Goal: Task Accomplishment & Management: Complete application form

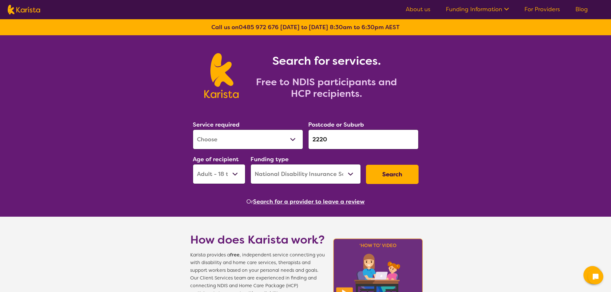
select select "[MEDICAL_DATA]"
select select "AD"
select select "NDIS"
drag, startPoint x: 330, startPoint y: 138, endPoint x: 306, endPoint y: 138, distance: 24.4
click at [306, 138] on div "Postcode or Suburb 2220" at bounding box center [363, 134] width 115 height 35
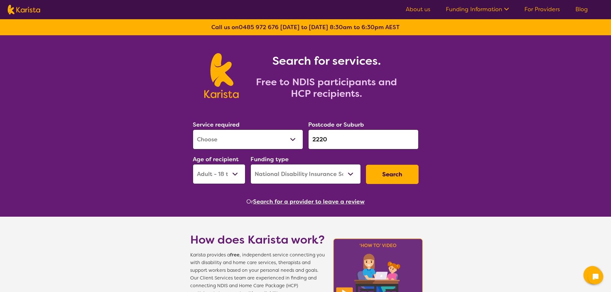
paste input "7322"
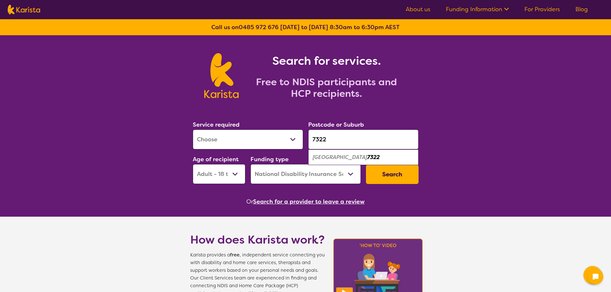
type input "7322"
click at [265, 137] on select "Allied Health Assistant Assessment ([MEDICAL_DATA] or [MEDICAL_DATA]) Behaviour…" at bounding box center [248, 140] width 110 height 20
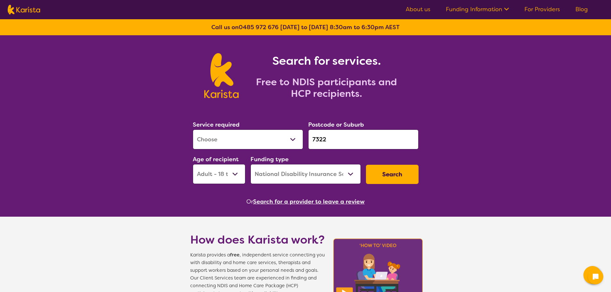
select select "NDIS Support Coordination"
click at [193, 130] on select "Allied Health Assistant Assessment ([MEDICAL_DATA] or [MEDICAL_DATA]) Behaviour…" at bounding box center [248, 140] width 110 height 20
click at [236, 174] on select "Early Childhood - 0 to 9 Child - 10 to 11 Adolescent - 12 to 17 Adult - 18 to 6…" at bounding box center [219, 174] width 53 height 20
select select "CH"
click at [193, 164] on select "Early Childhood - 0 to 9 Child - 10 to 11 Adolescent - 12 to 17 Adult - 18 to 6…" at bounding box center [219, 174] width 53 height 20
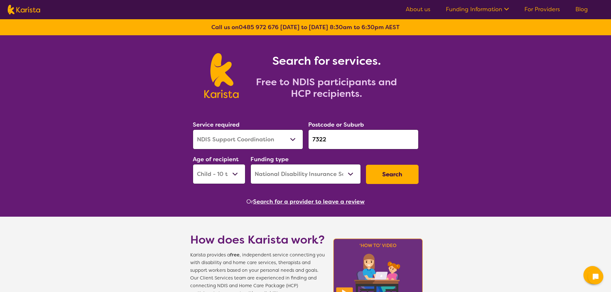
click at [405, 176] on button "Search" at bounding box center [392, 174] width 53 height 19
select select "NDIS Support Coordination"
select select "CH"
select select "NDIS"
click at [386, 172] on button "Search" at bounding box center [392, 174] width 53 height 19
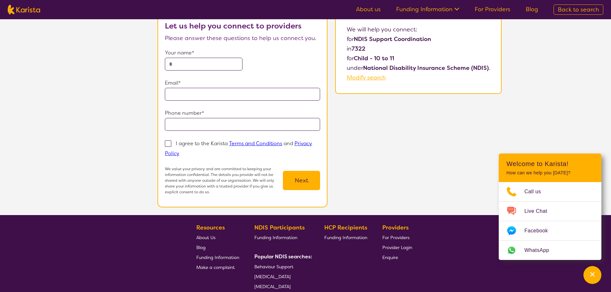
scroll to position [128, 0]
